Goal: Information Seeking & Learning: Find specific fact

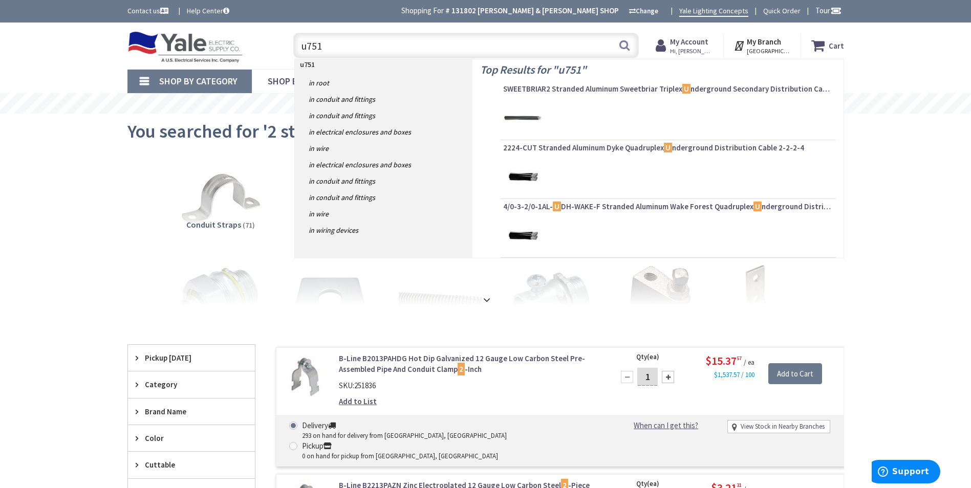
type input "u7517"
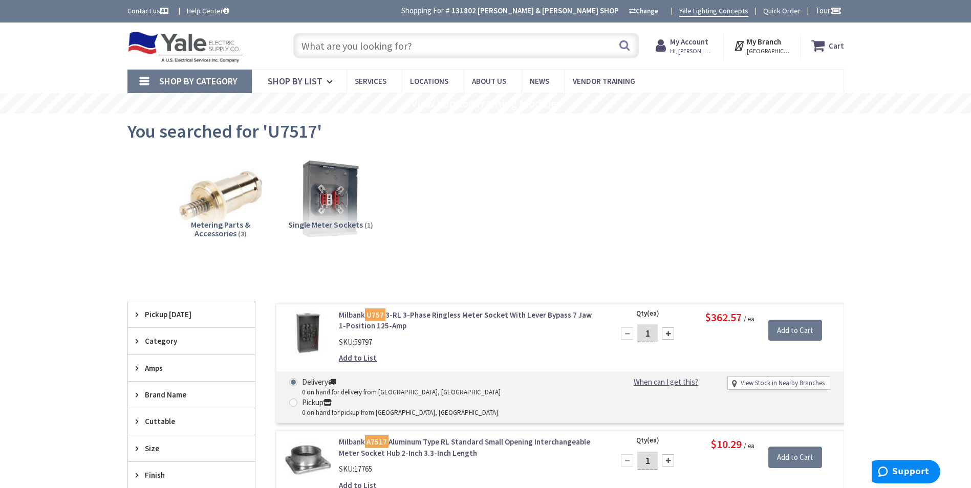
click at [392, 41] on input "text" at bounding box center [466, 46] width 346 height 26
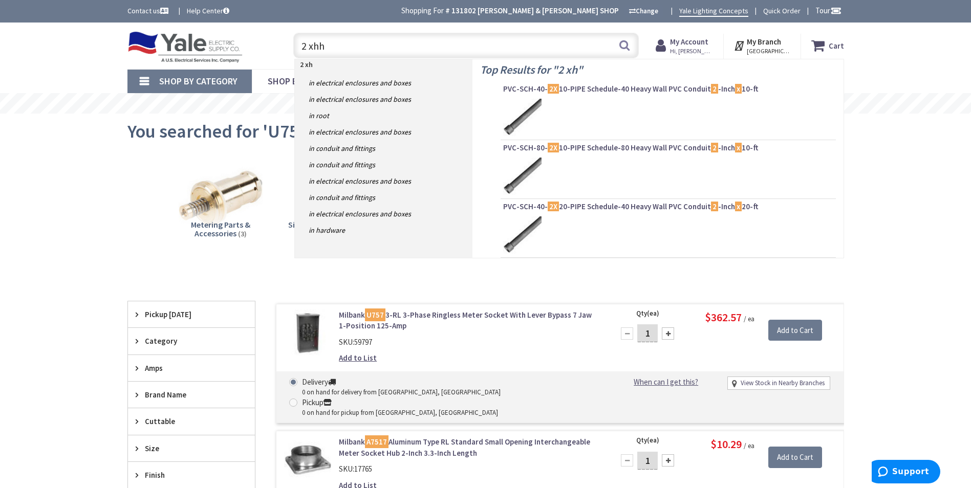
type input "2 xhhw"
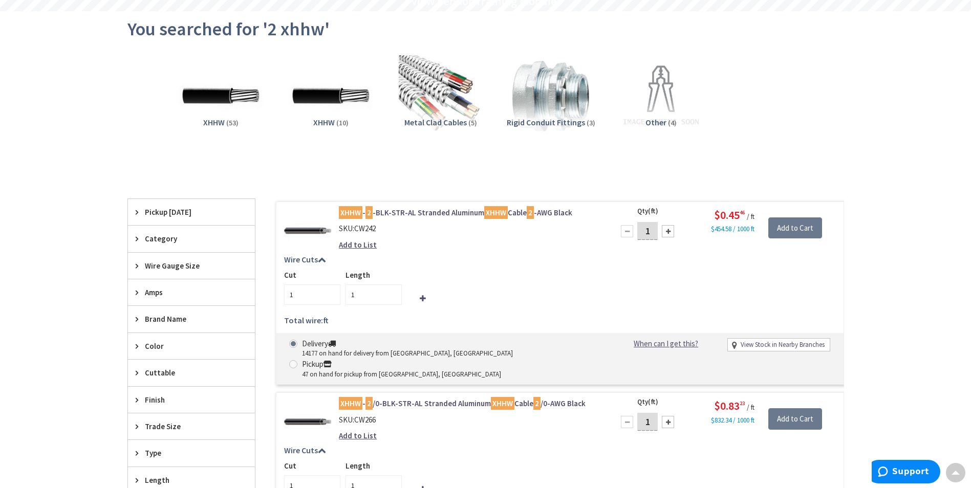
scroll to position [103, 0]
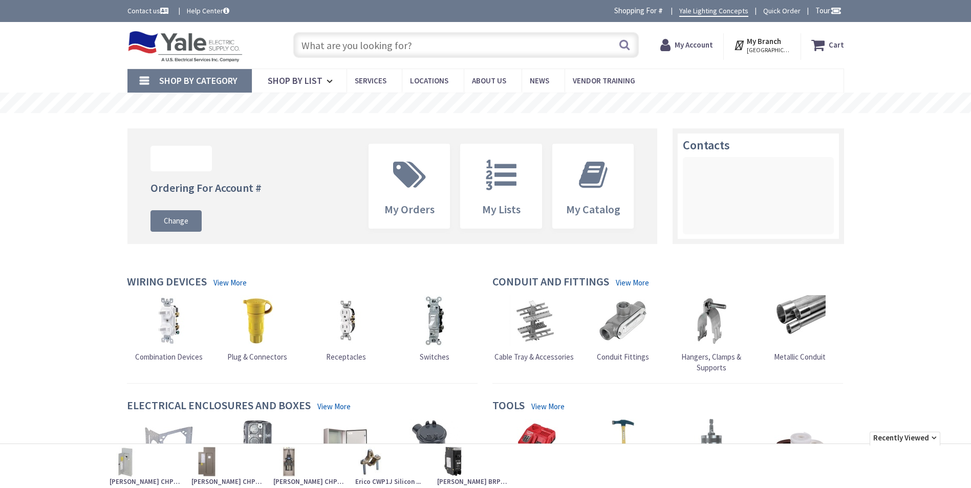
click at [317, 46] on input "text" at bounding box center [466, 45] width 346 height 26
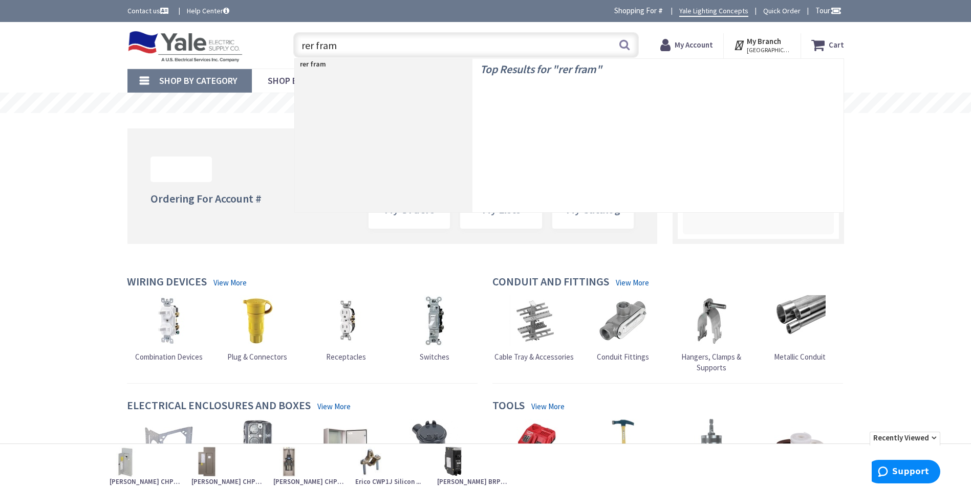
type input "rer frame"
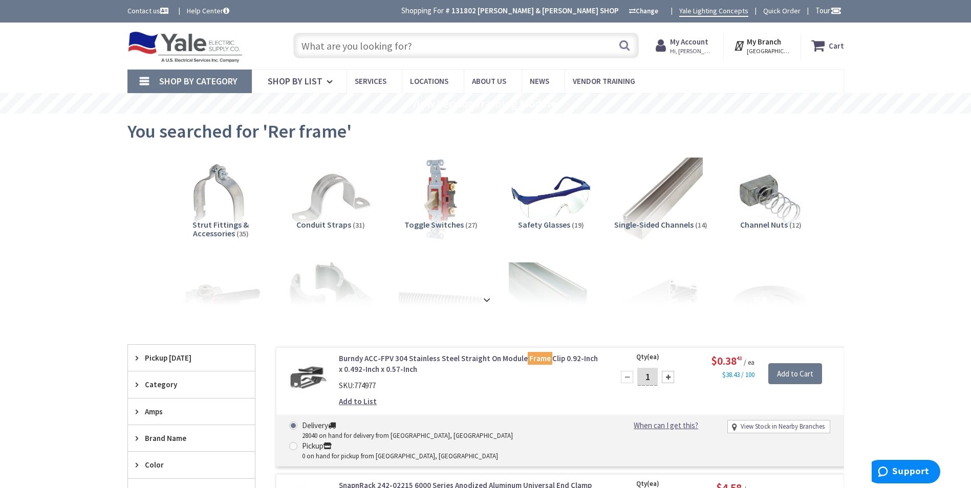
click at [357, 42] on input "text" at bounding box center [466, 46] width 346 height 26
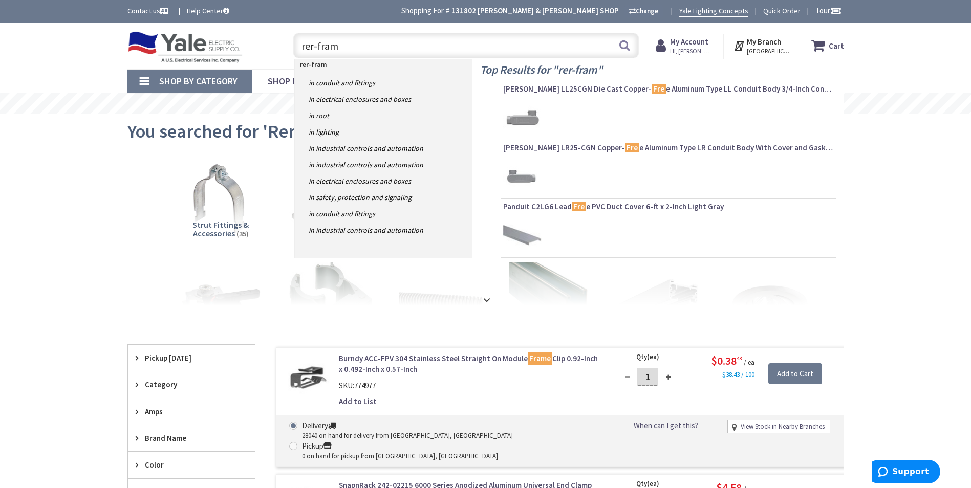
type input "rer-frame"
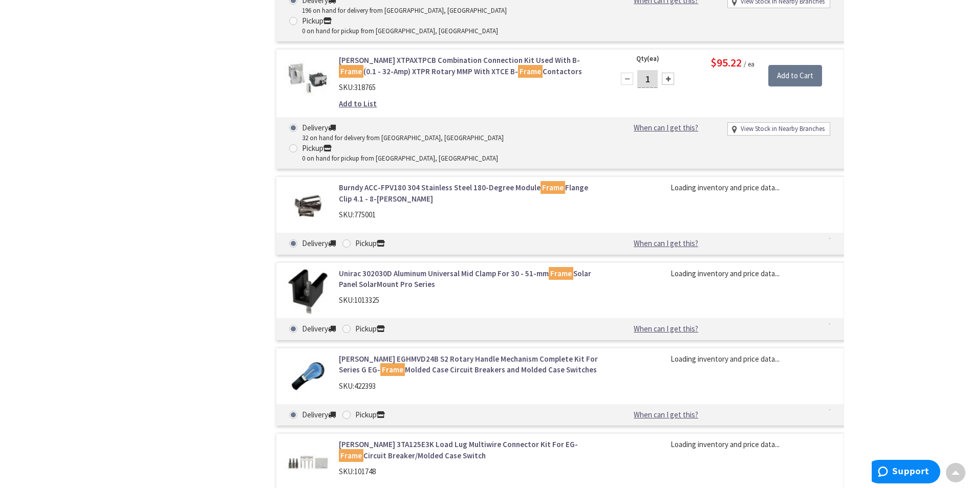
scroll to position [1434, 0]
